Goal: Task Accomplishment & Management: Manage account settings

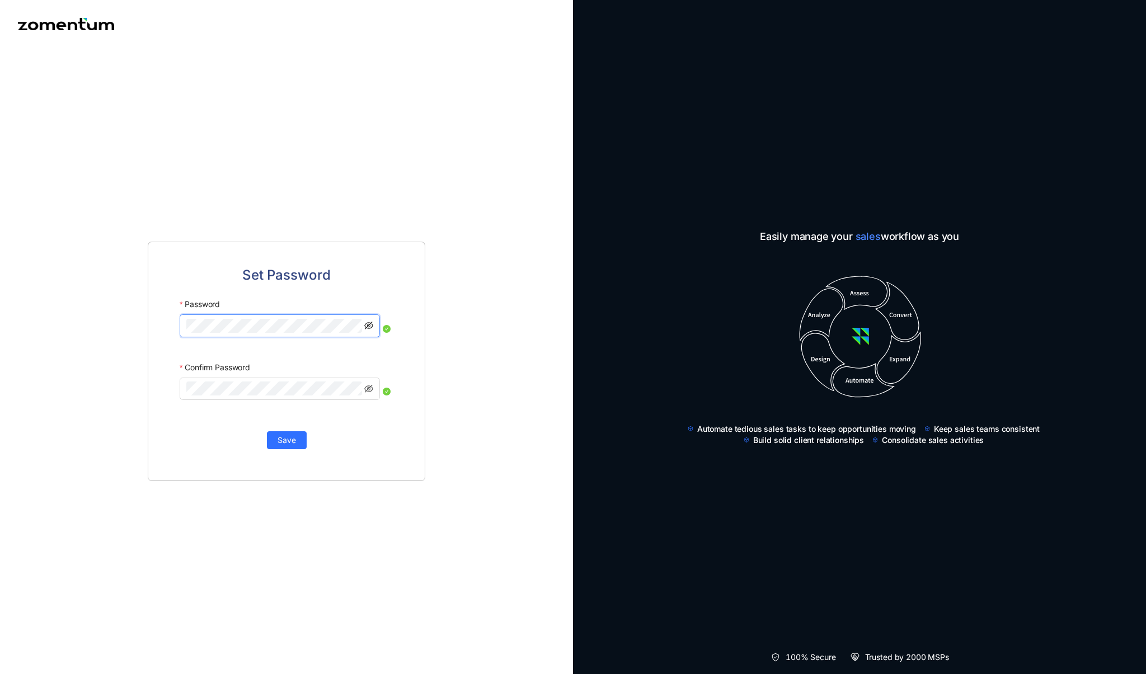
click at [369, 326] on icon "eye-invisible" at bounding box center [368, 326] width 9 height 8
click at [285, 442] on span "Save" at bounding box center [287, 440] width 18 height 12
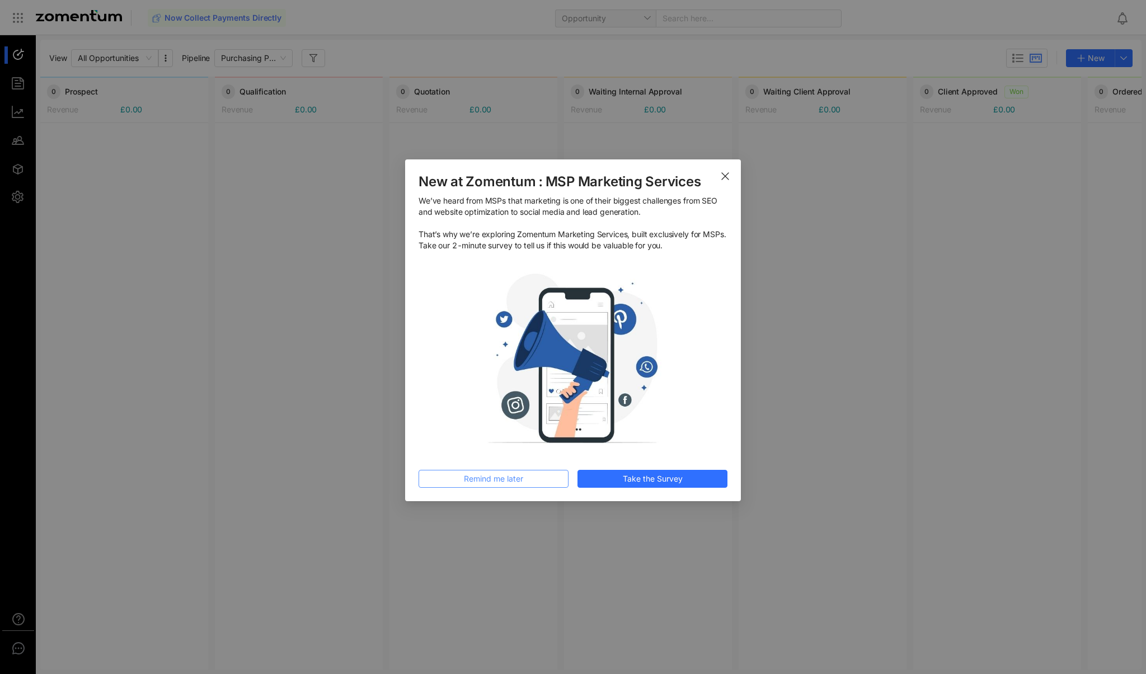
click at [489, 477] on span "Remind me later" at bounding box center [493, 479] width 59 height 12
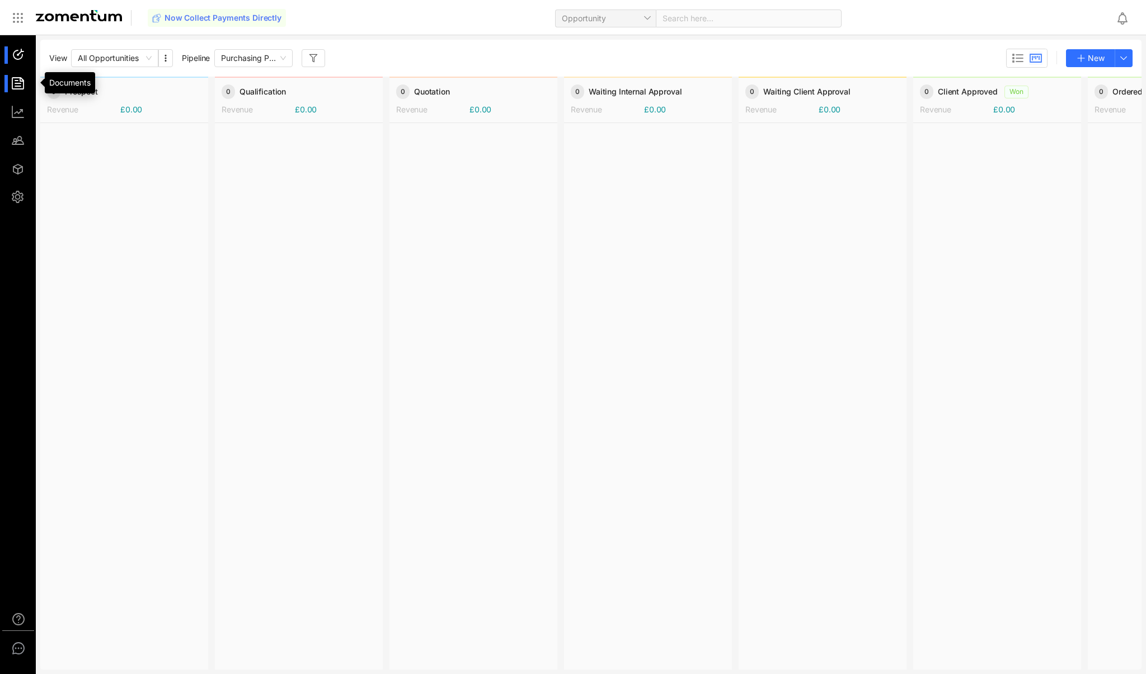
click at [21, 82] on div at bounding box center [23, 83] width 24 height 17
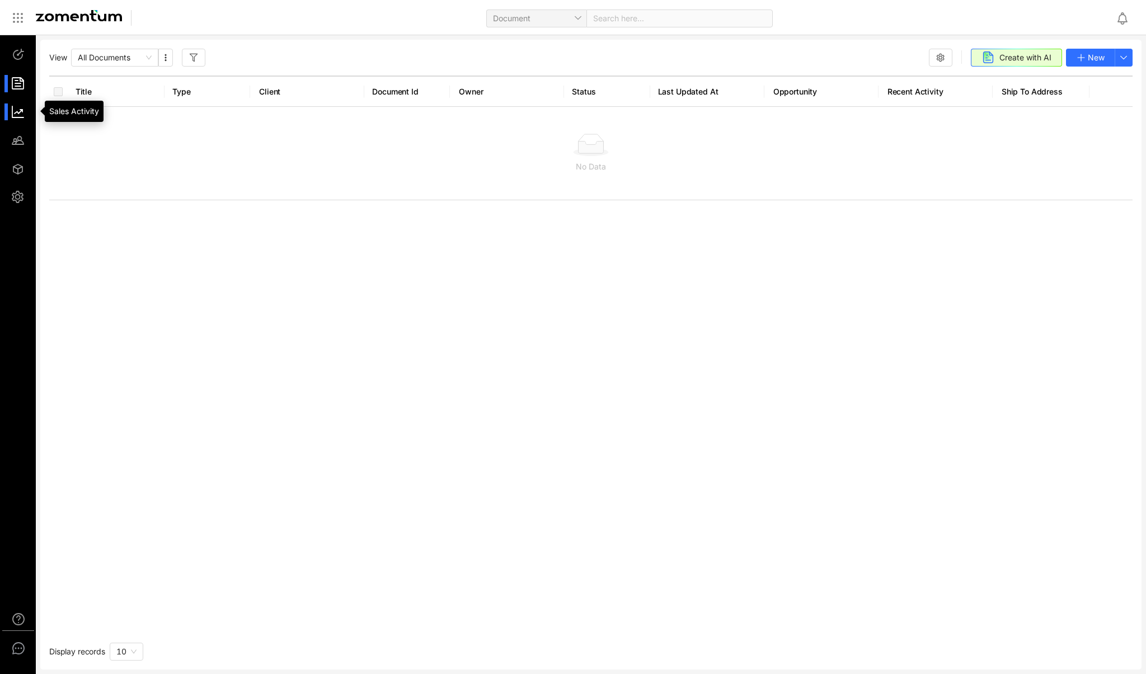
click at [21, 114] on div at bounding box center [23, 112] width 24 height 17
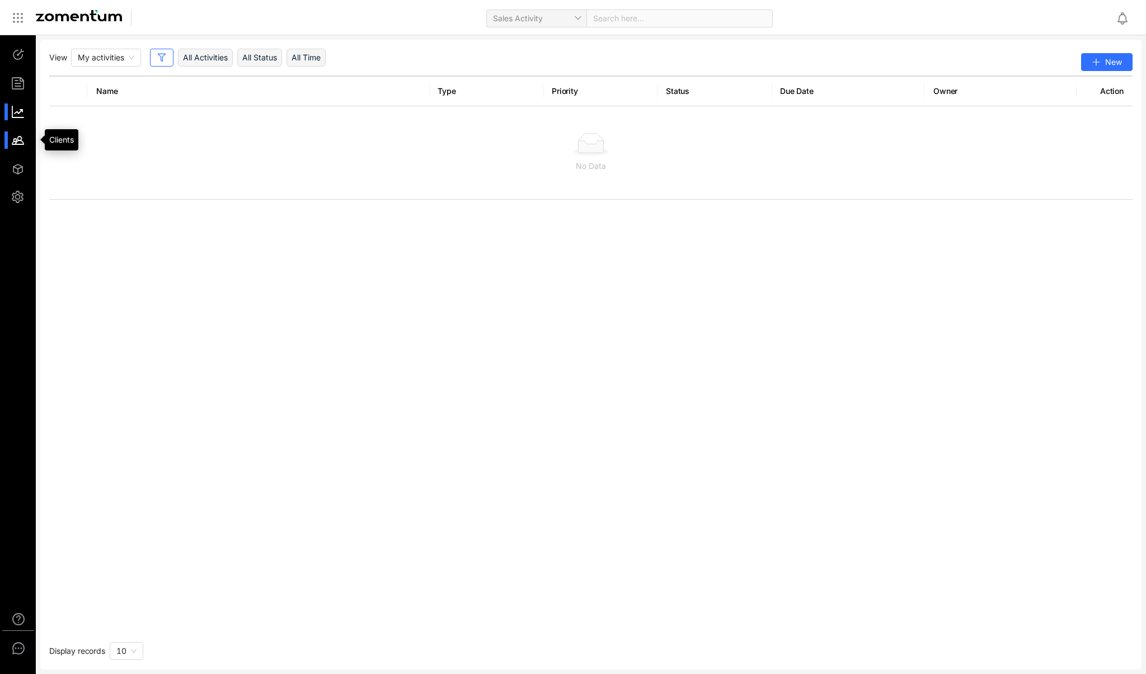
click at [21, 140] on div at bounding box center [23, 140] width 24 height 17
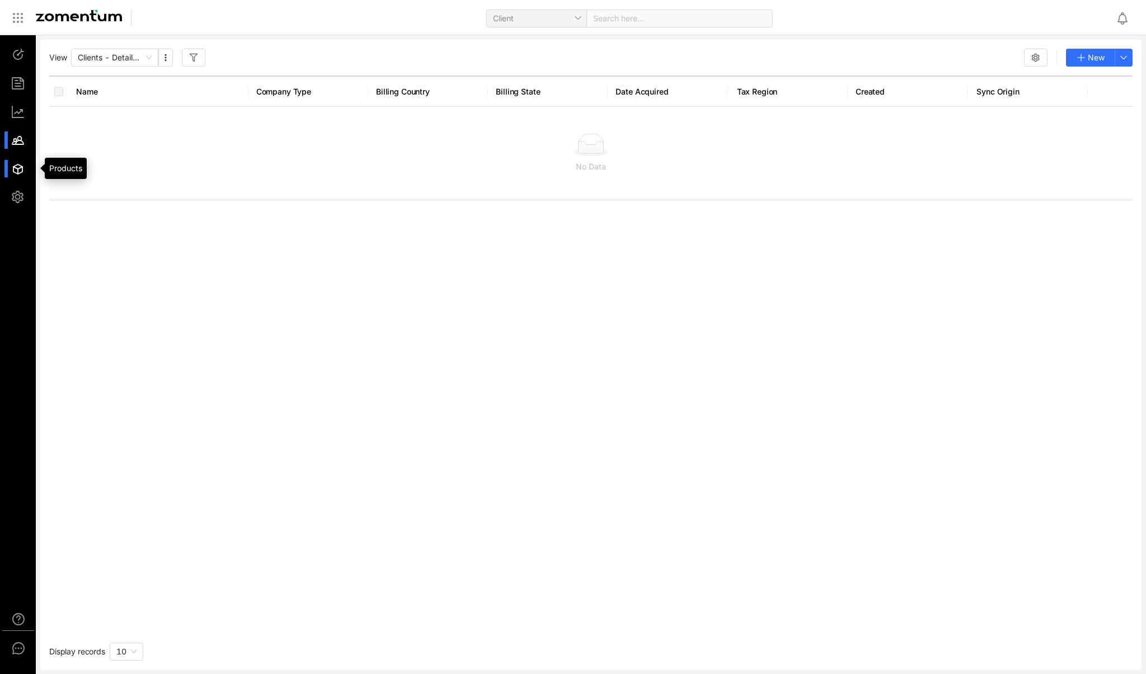
click at [21, 162] on div at bounding box center [23, 168] width 24 height 17
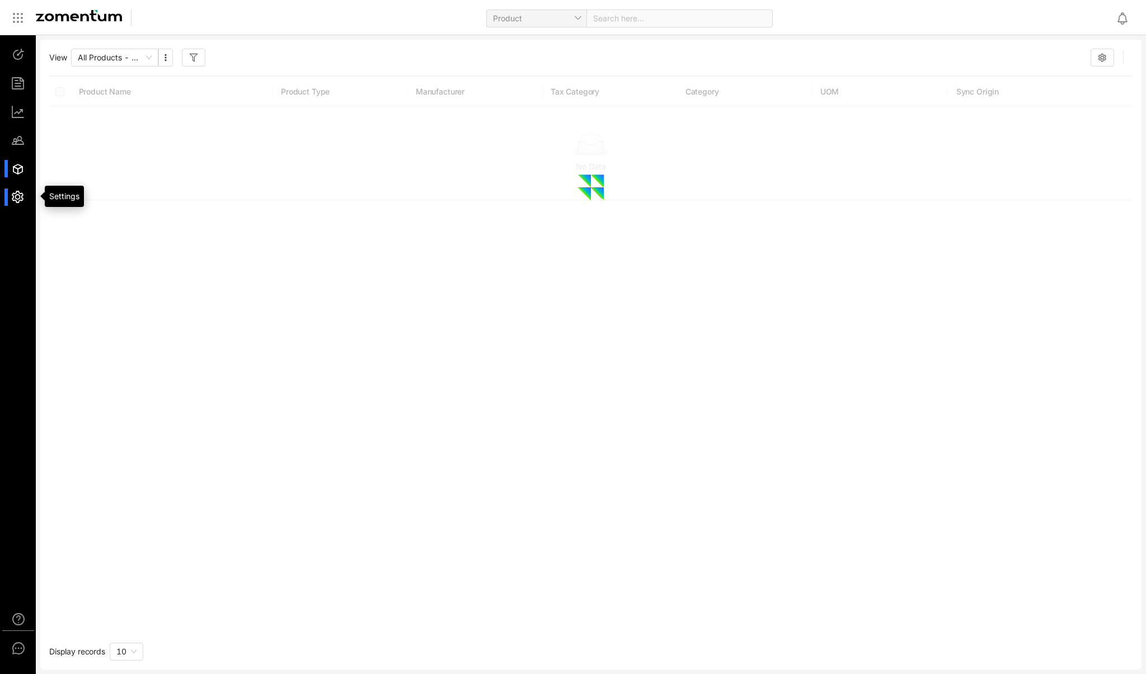
click at [21, 190] on div at bounding box center [23, 197] width 24 height 17
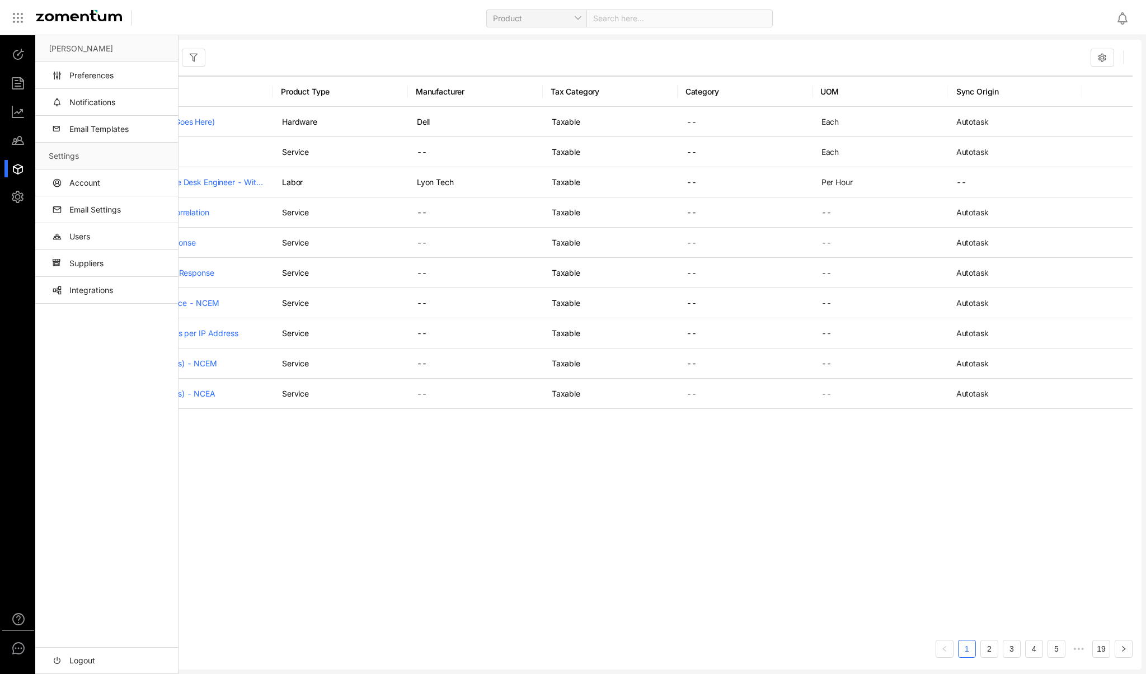
click at [388, 545] on div "Product Name Product Type Manufacturer Tax Category Category UOM Sync Origin De…" at bounding box center [591, 354] width 1084 height 556
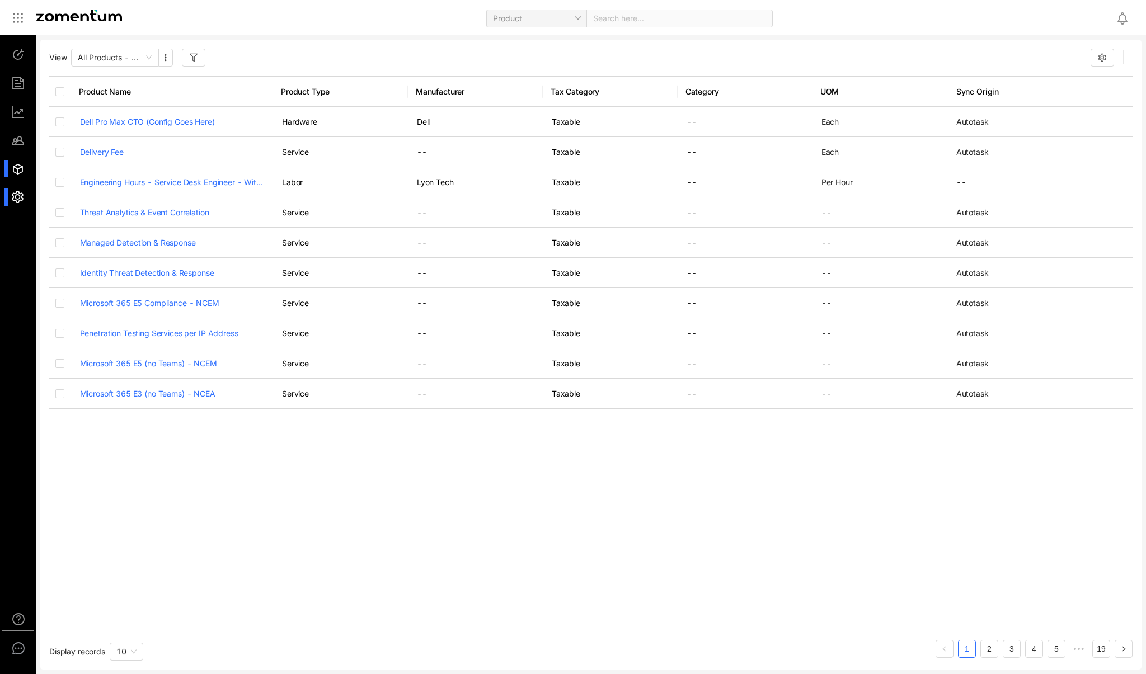
click at [21, 196] on div at bounding box center [23, 197] width 24 height 17
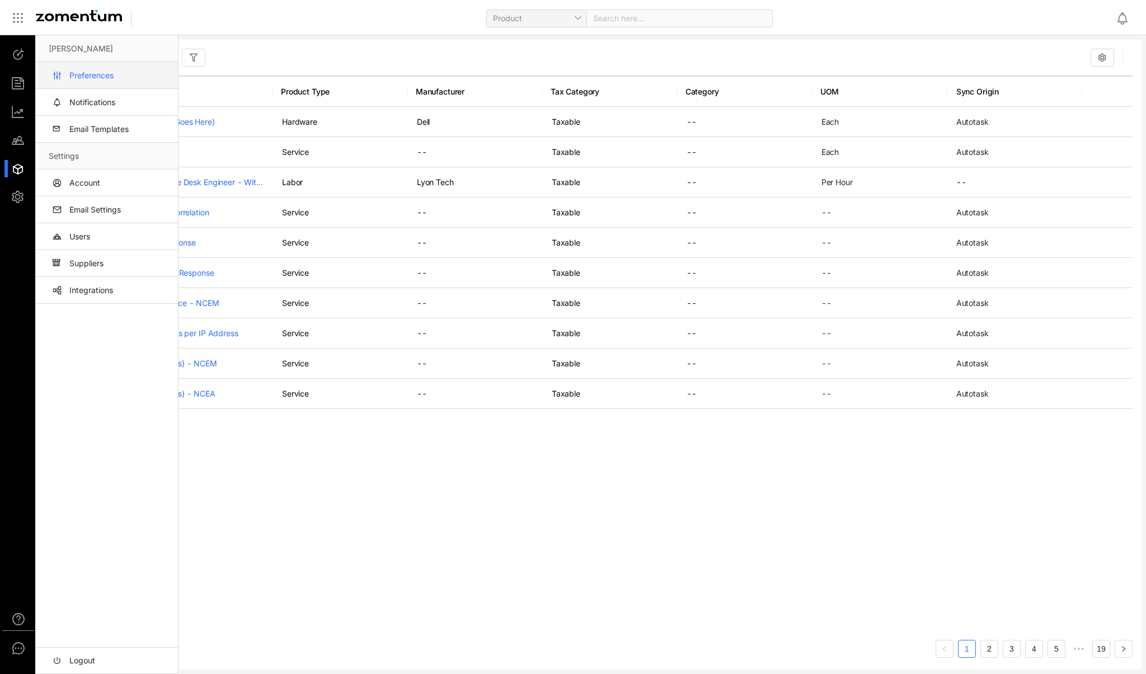
click at [112, 77] on link "Preferences" at bounding box center [109, 75] width 120 height 27
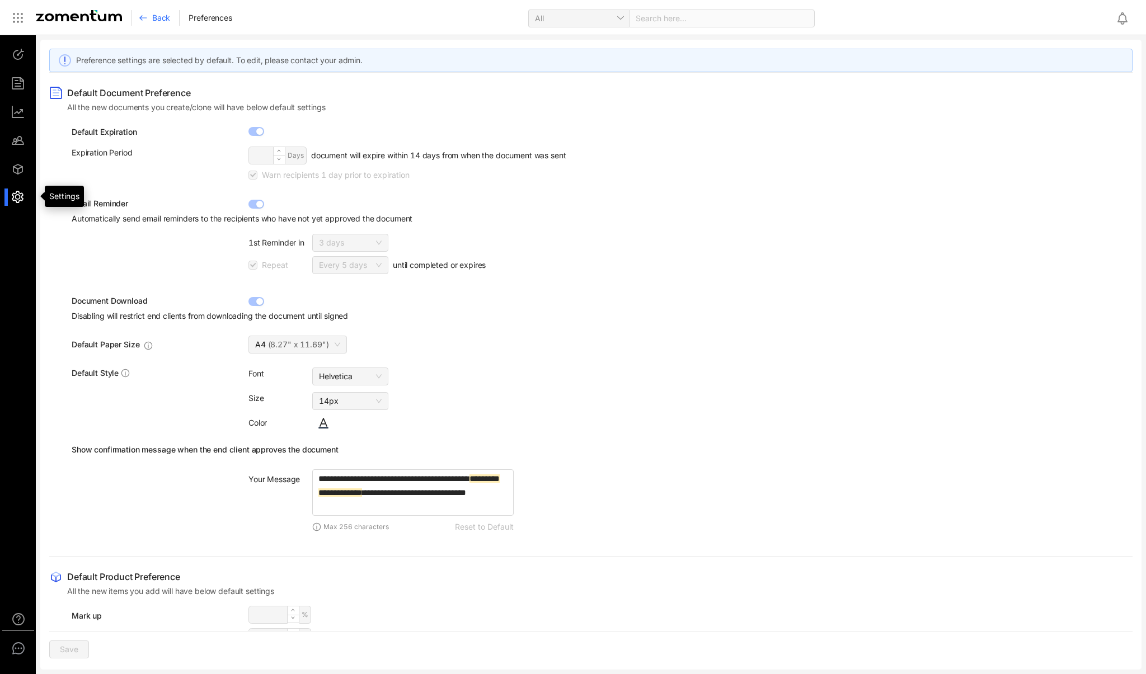
click at [17, 197] on div at bounding box center [23, 197] width 24 height 17
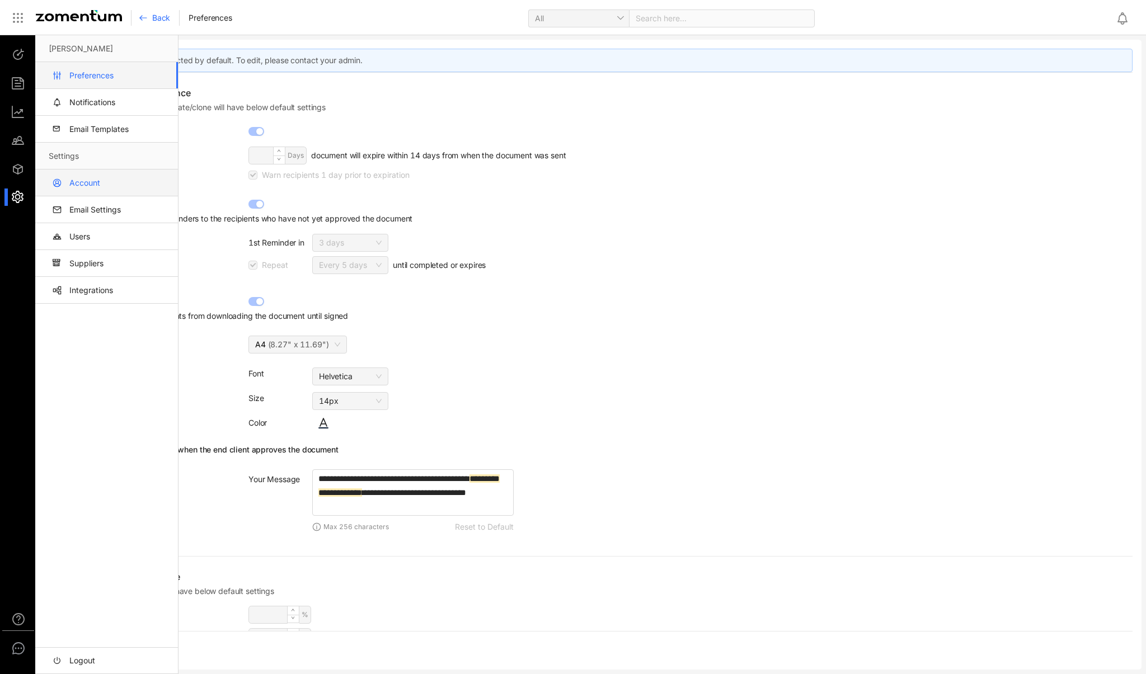
click at [107, 185] on link "Account" at bounding box center [109, 183] width 120 height 27
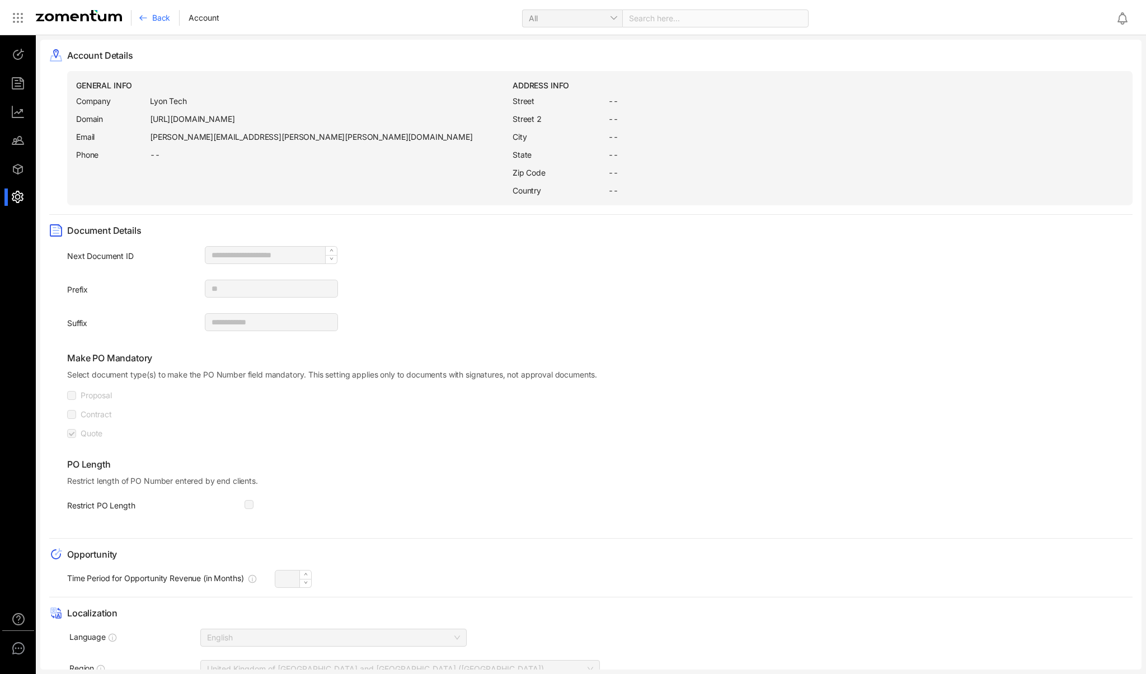
click at [20, 199] on div at bounding box center [23, 197] width 24 height 17
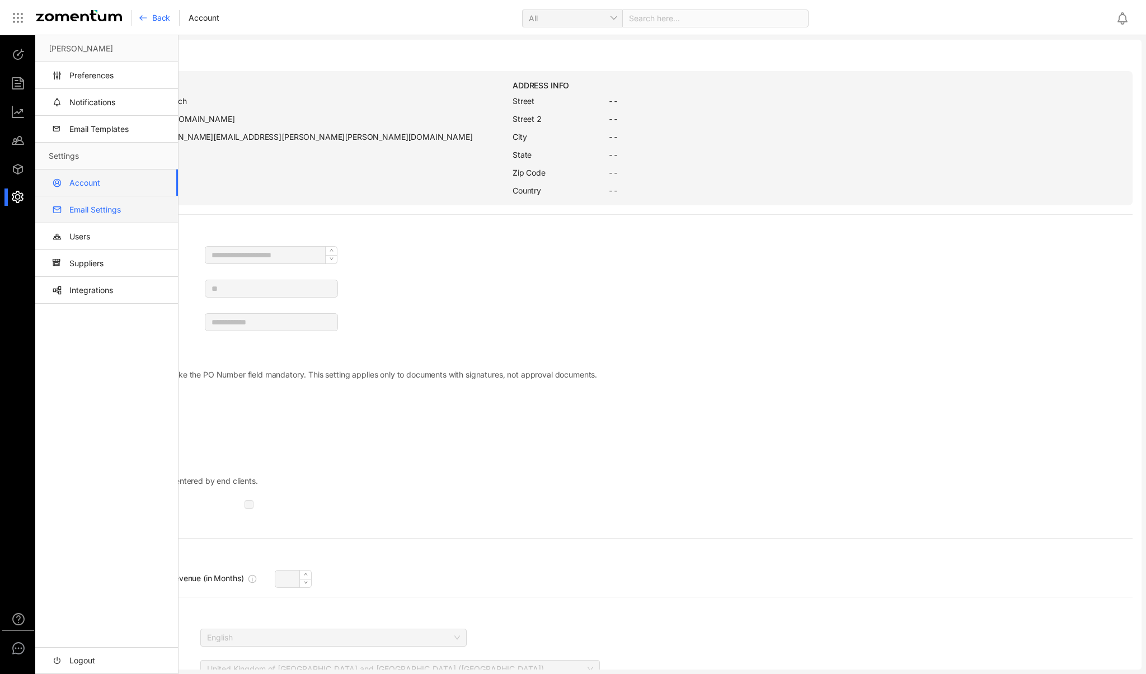
click at [112, 205] on link "Email Settings" at bounding box center [109, 209] width 120 height 27
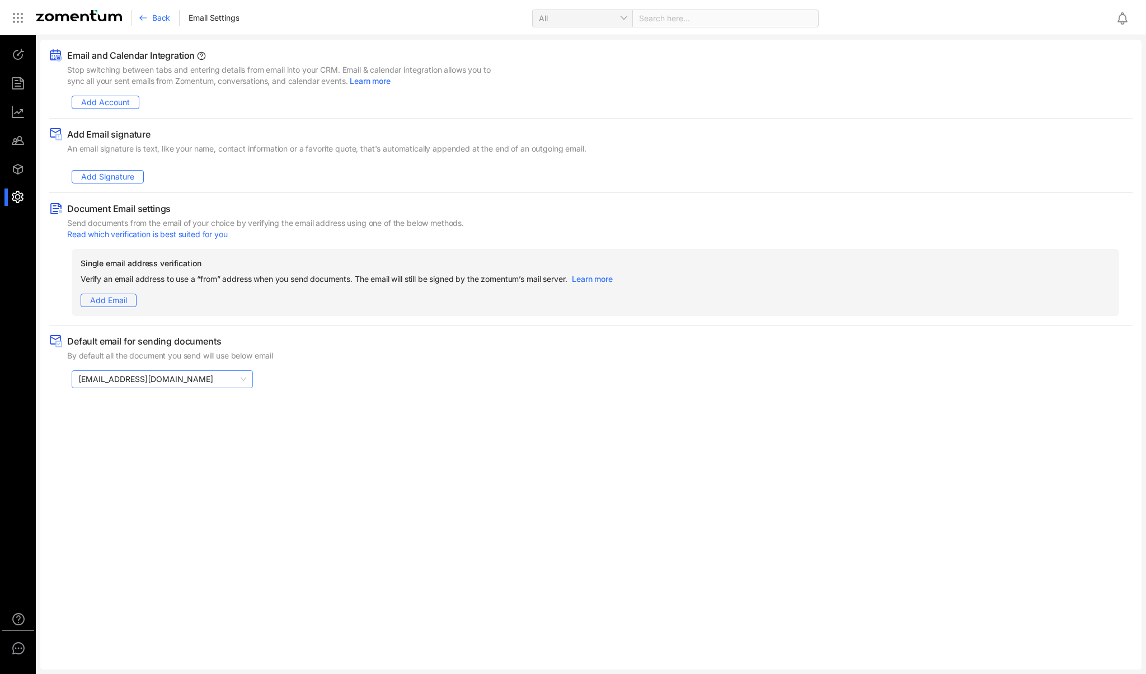
click at [245, 378] on span "[EMAIL_ADDRESS][DOMAIN_NAME]" at bounding box center [162, 379] width 168 height 17
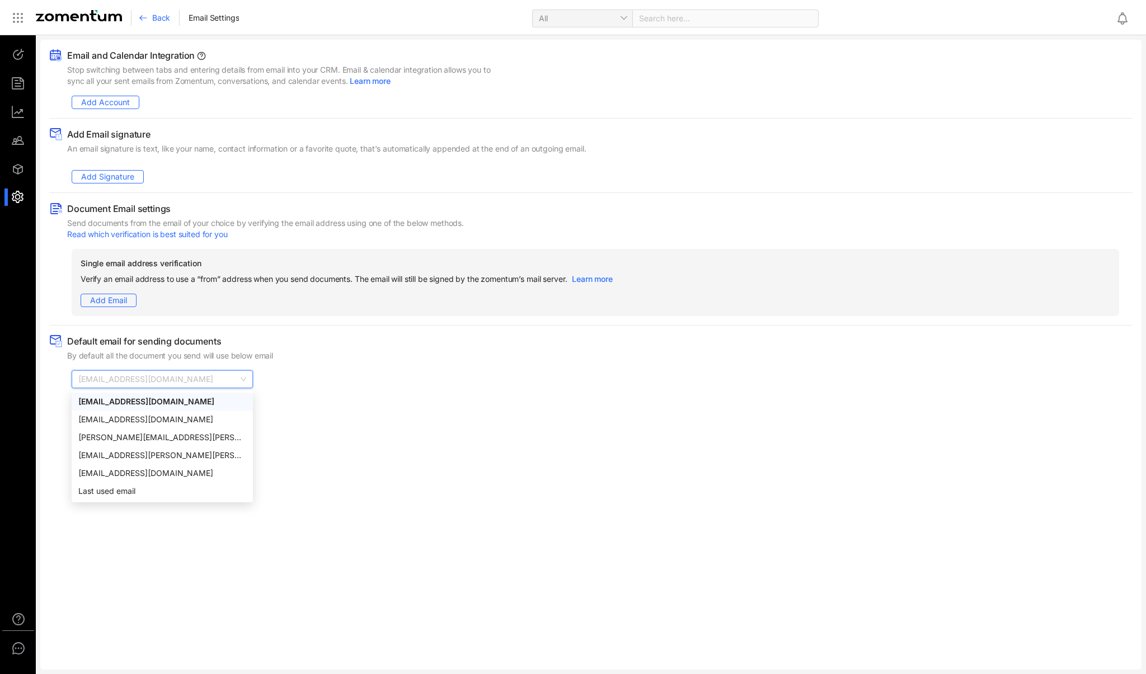
click at [329, 372] on div "[EMAIL_ADDRESS][DOMAIN_NAME]" at bounding box center [591, 380] width 1084 height 18
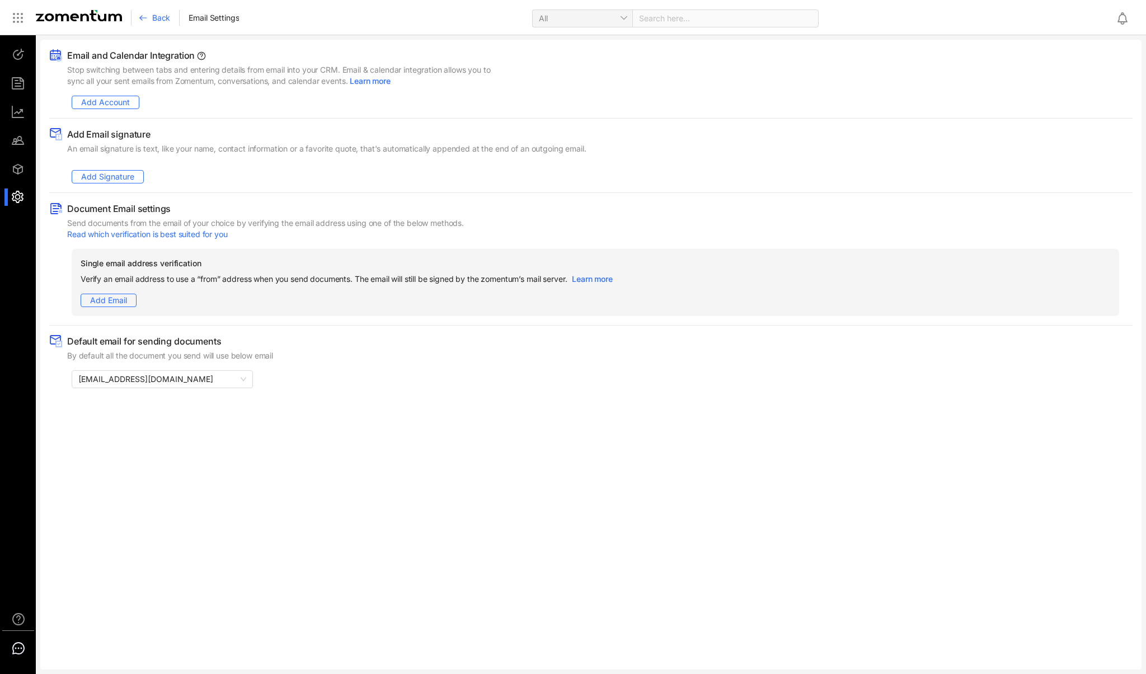
click at [18, 651] on use at bounding box center [18, 648] width 11 height 11
click at [359, 463] on div "Email and Calendar Integration Stop switching between tabs and entering details…" at bounding box center [590, 355] width 1101 height 630
click at [20, 20] on icon at bounding box center [17, 17] width 13 height 13
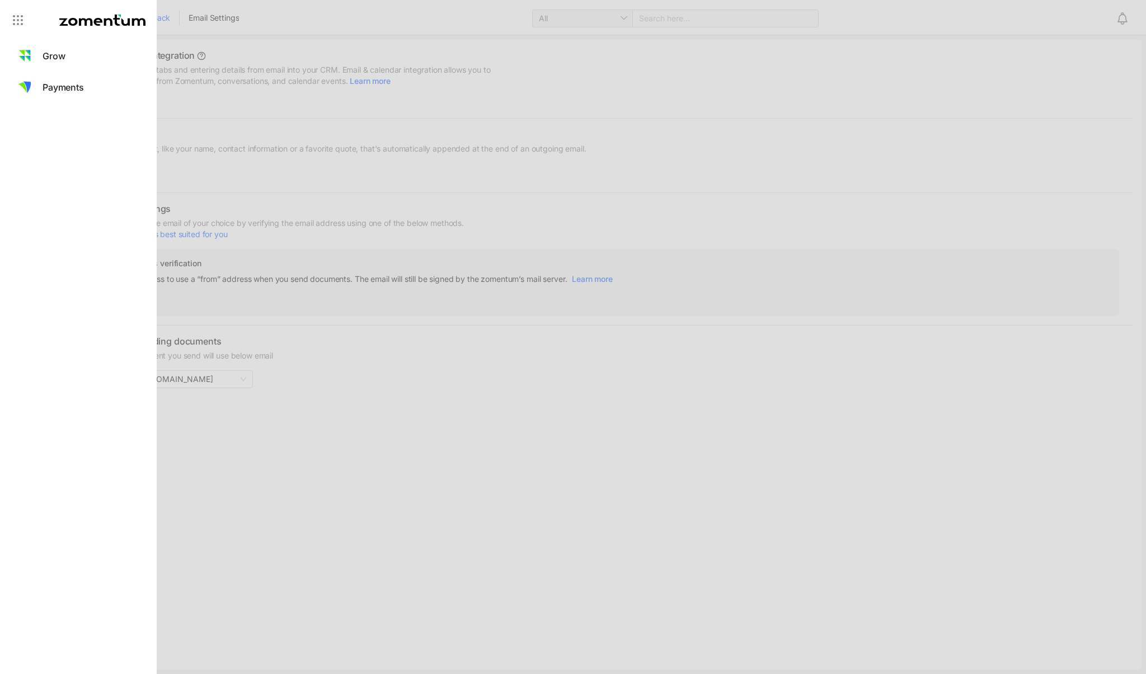
click at [20, 20] on icon at bounding box center [17, 19] width 13 height 13
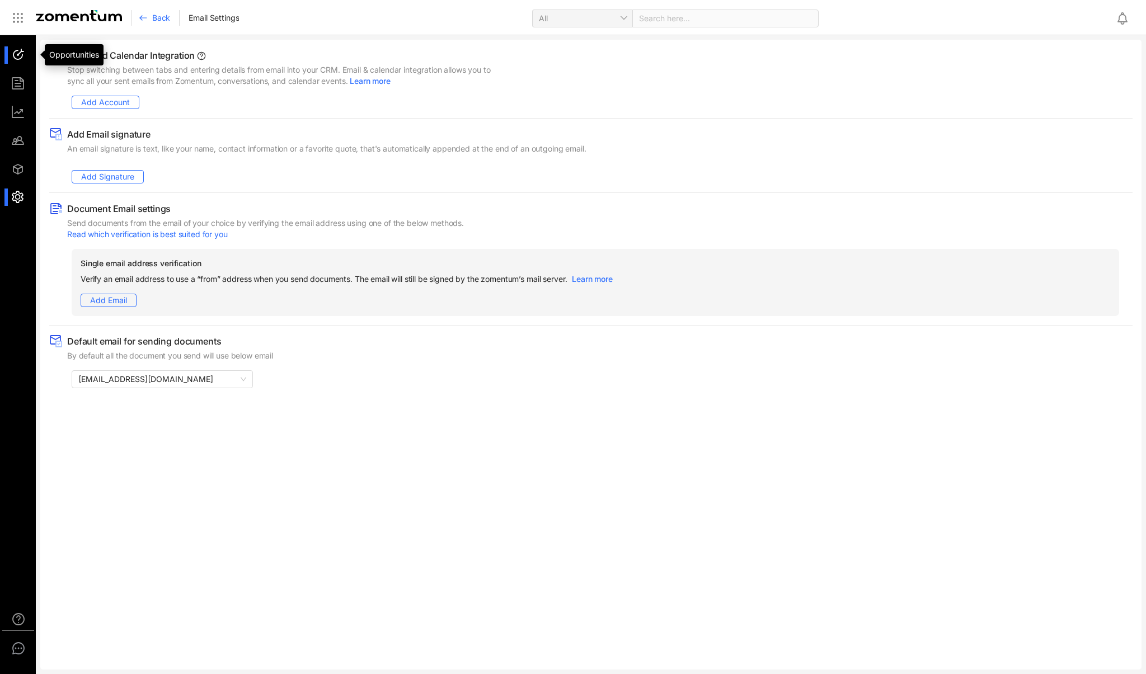
click at [24, 62] on div at bounding box center [23, 54] width 24 height 17
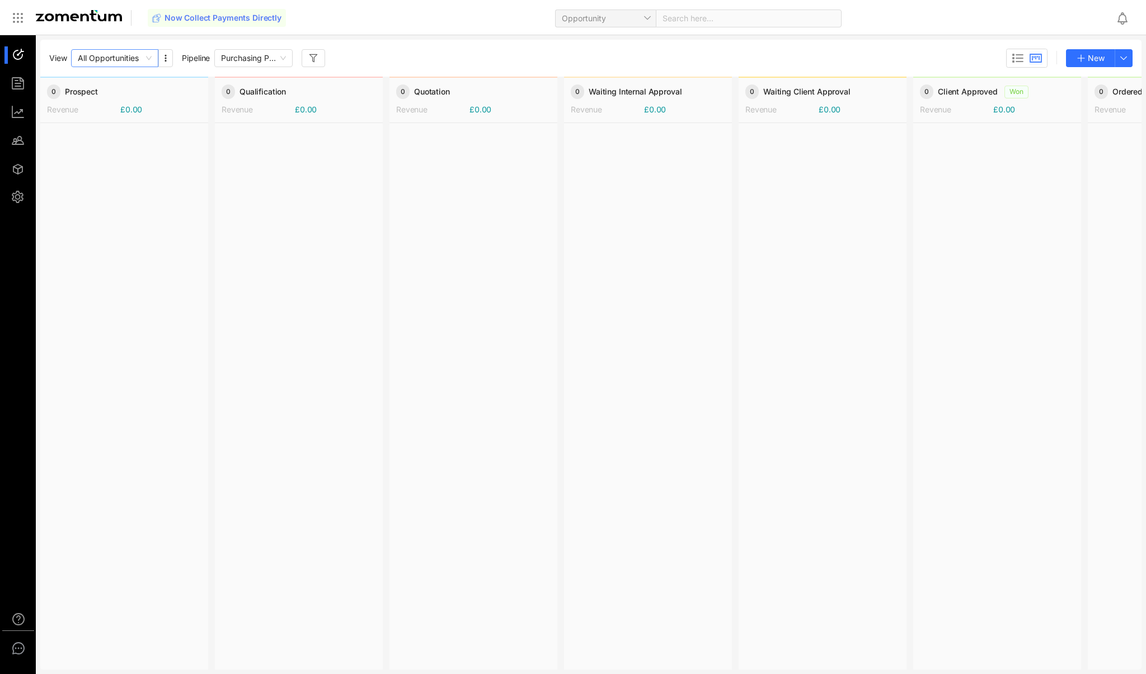
click at [152, 58] on span "All Opportunities" at bounding box center [115, 58] width 74 height 17
click at [138, 103] on div "My Opportunities" at bounding box center [115, 98] width 74 height 12
click at [147, 57] on span "My Opportunities" at bounding box center [115, 58] width 74 height 17
click at [135, 76] on div "All Opportunities" at bounding box center [115, 80] width 74 height 12
click at [287, 55] on div "Purchasing Pipeline" at bounding box center [253, 58] width 78 height 18
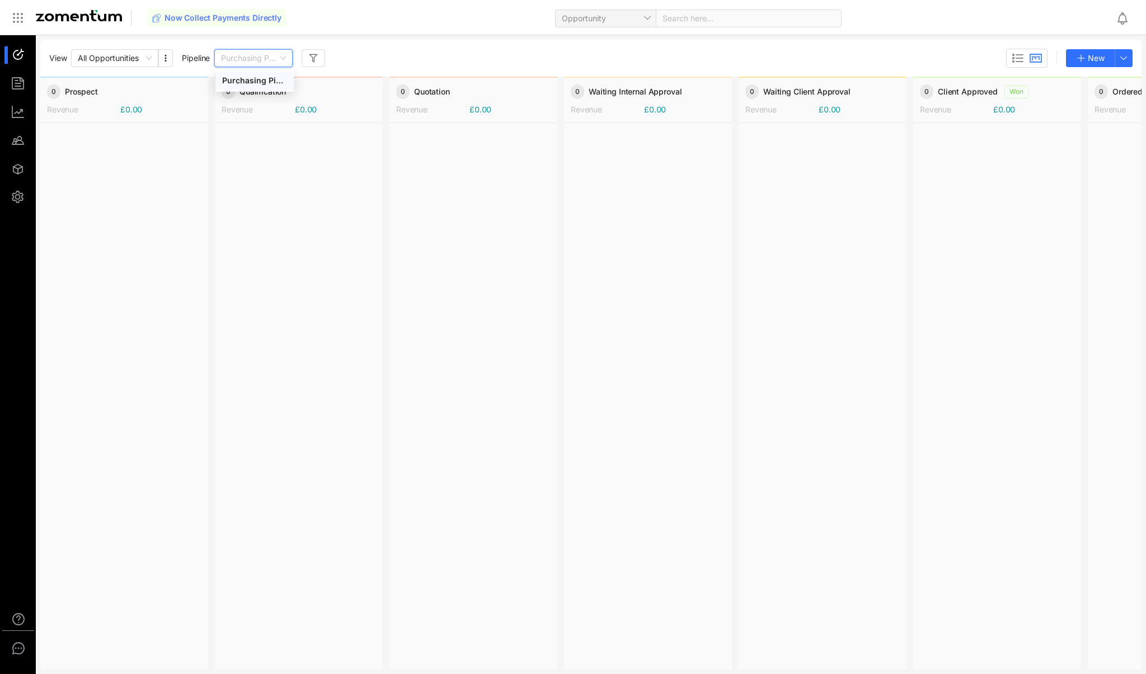
click at [287, 55] on div "Purchasing Pipeline" at bounding box center [253, 58] width 78 height 18
click at [344, 271] on div at bounding box center [299, 396] width 168 height 546
